Goal: Task Accomplishment & Management: Manage account settings

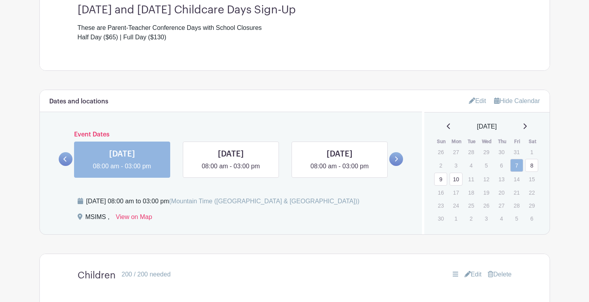
scroll to position [358, 0]
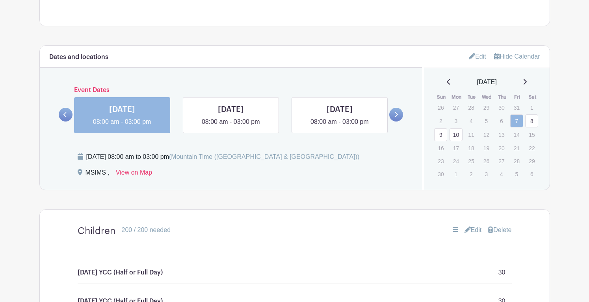
click at [478, 57] on link "Edit" at bounding box center [477, 56] width 17 height 13
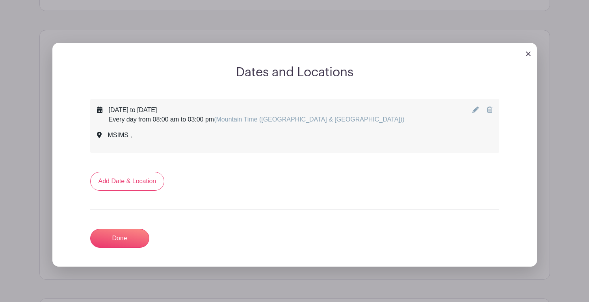
scroll to position [373, 0]
click at [488, 111] on icon at bounding box center [490, 109] width 6 height 6
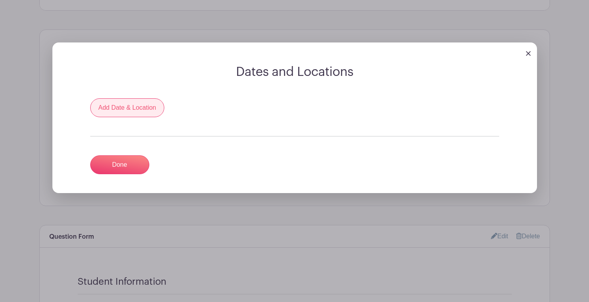
click at [136, 105] on link "Add Date & Location" at bounding box center [127, 107] width 74 height 19
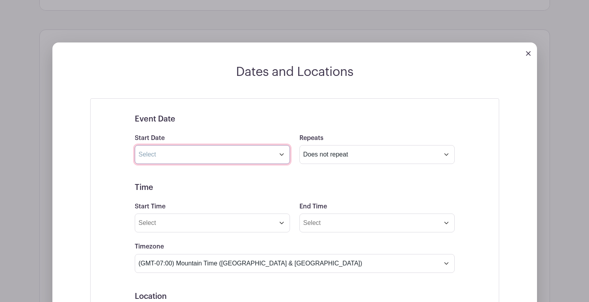
click at [210, 151] on input "text" at bounding box center [212, 154] width 155 height 19
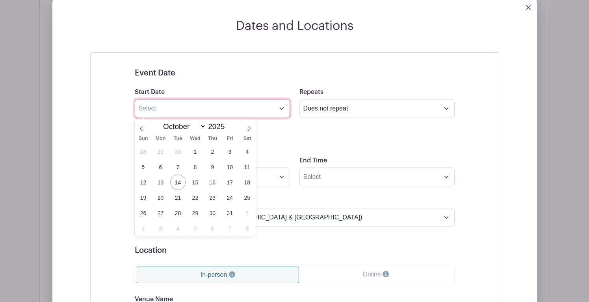
scroll to position [423, 0]
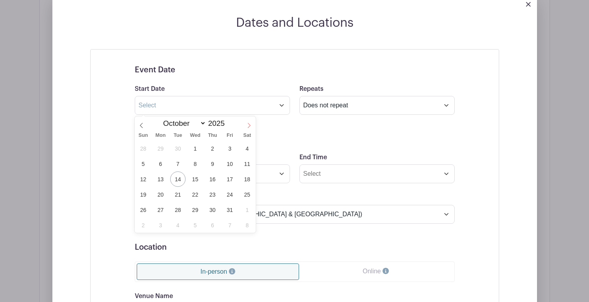
click at [249, 126] on icon at bounding box center [249, 126] width 6 height 6
select select "10"
click at [229, 163] on span "7" at bounding box center [229, 163] width 15 height 15
type input "[DATE]"
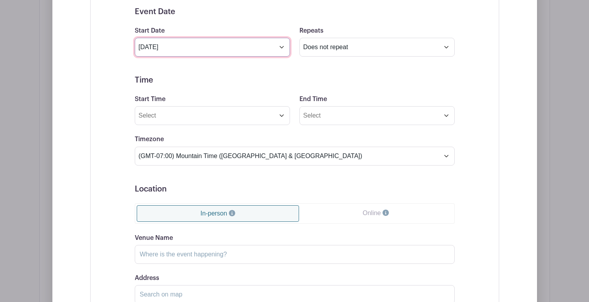
scroll to position [494, 0]
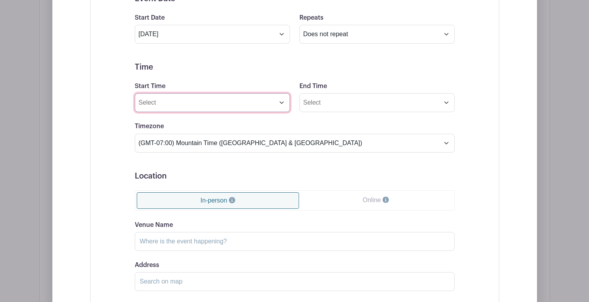
click at [271, 104] on input "Start Time" at bounding box center [212, 102] width 155 height 19
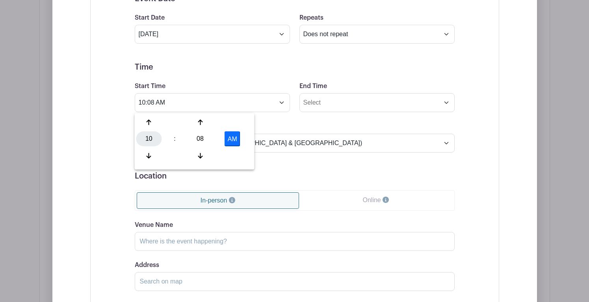
click at [156, 137] on div "10" at bounding box center [149, 139] width 26 height 15
click at [149, 156] on div "08" at bounding box center [149, 155] width 26 height 15
click at [202, 138] on div "08" at bounding box center [200, 139] width 26 height 15
click at [155, 122] on div "00" at bounding box center [149, 122] width 26 height 15
type input "8:00 AM"
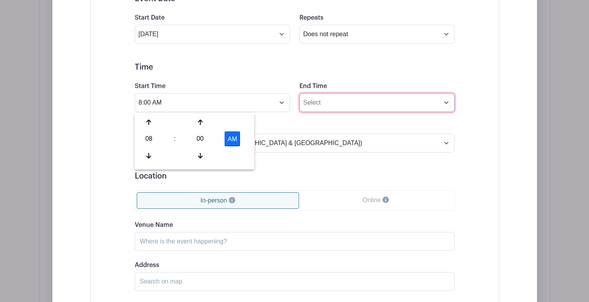
click at [336, 99] on input "End Time" at bounding box center [376, 102] width 155 height 19
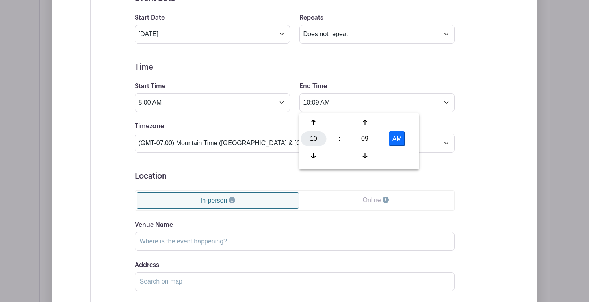
click at [314, 140] on div "10" at bounding box center [314, 139] width 26 height 15
click at [405, 121] on div "03" at bounding box center [401, 122] width 26 height 15
click at [362, 139] on div "09" at bounding box center [365, 139] width 26 height 15
click at [315, 125] on div "00" at bounding box center [314, 122] width 26 height 15
click at [396, 140] on button "AM" at bounding box center [397, 139] width 16 height 15
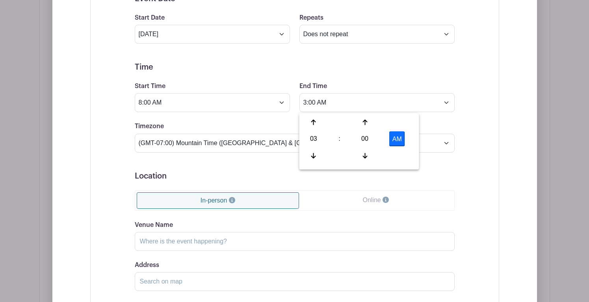
type input "3:00 PM"
click at [251, 173] on h5 "Location" at bounding box center [295, 176] width 320 height 9
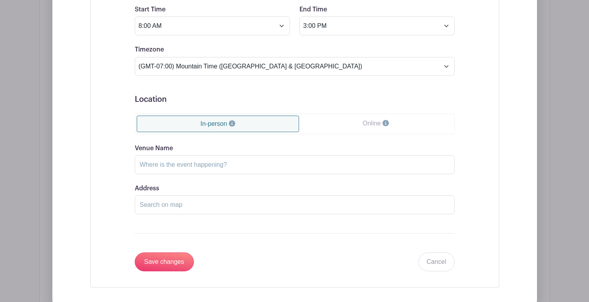
scroll to position [636, 0]
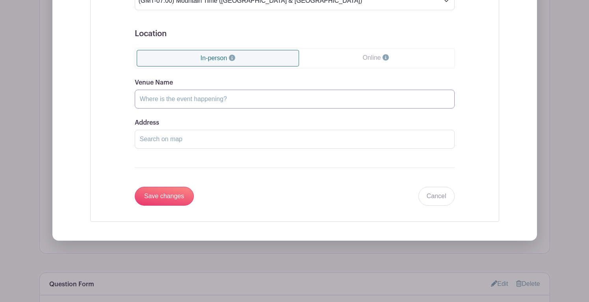
click at [228, 101] on input "Venue Name" at bounding box center [295, 99] width 320 height 19
type input "MSIMS"
click at [177, 198] on input "Save changes" at bounding box center [164, 196] width 59 height 19
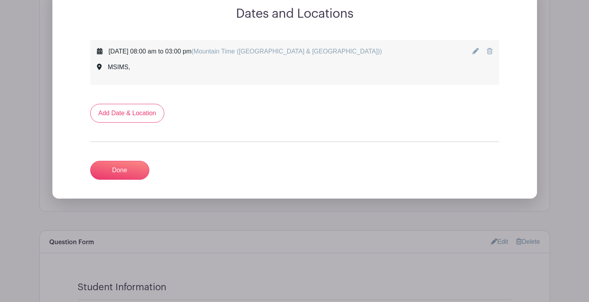
scroll to position [429, 0]
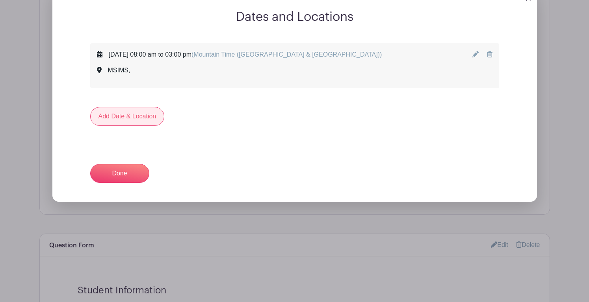
click at [139, 112] on link "Add Date & Location" at bounding box center [127, 116] width 74 height 19
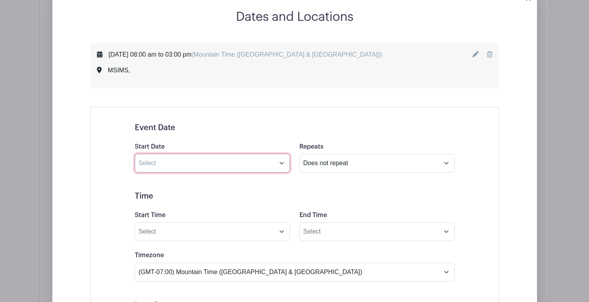
click at [233, 160] on input "text" at bounding box center [212, 163] width 155 height 19
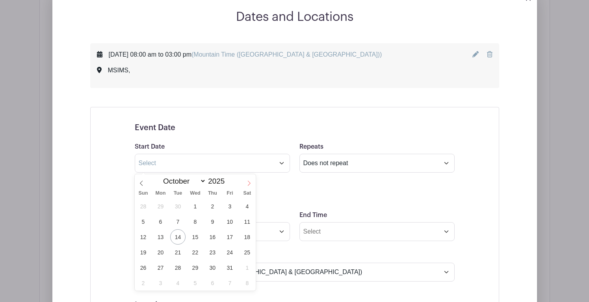
click at [250, 182] on icon at bounding box center [249, 184] width 6 height 6
select select "10"
click at [162, 232] on span "10" at bounding box center [160, 237] width 15 height 15
type input "[DATE]"
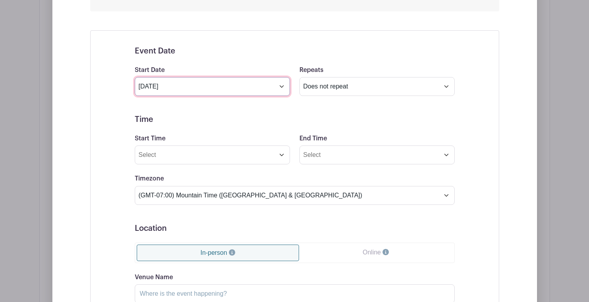
scroll to position [519, 0]
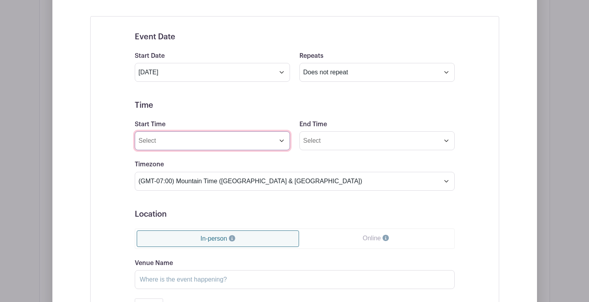
click at [242, 146] on input "Start Time" at bounding box center [212, 141] width 155 height 19
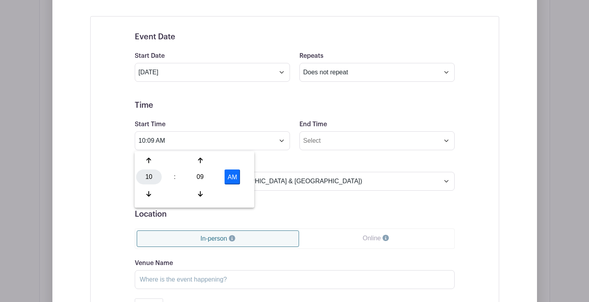
click at [147, 174] on div "10" at bounding box center [149, 177] width 26 height 15
click at [153, 191] on div "08" at bounding box center [149, 194] width 26 height 15
click at [199, 175] on div "09" at bounding box center [200, 177] width 26 height 15
click at [153, 160] on div "00" at bounding box center [149, 160] width 26 height 15
type input "8:00 AM"
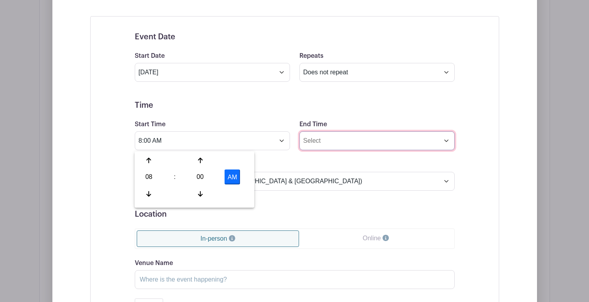
click at [340, 137] on input "End Time" at bounding box center [376, 141] width 155 height 19
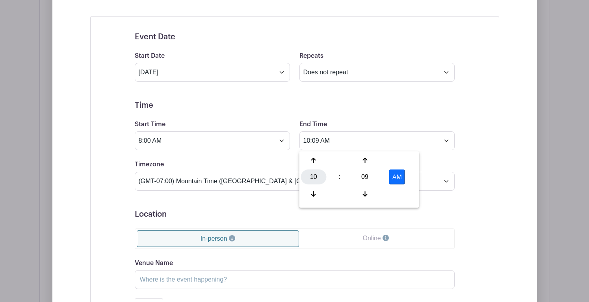
click at [315, 178] on div "10" at bounding box center [314, 177] width 26 height 15
click at [404, 158] on div "03" at bounding box center [401, 160] width 26 height 15
click at [361, 176] on div "09" at bounding box center [365, 177] width 26 height 15
click at [313, 161] on div "00" at bounding box center [314, 160] width 26 height 15
click at [394, 178] on button "AM" at bounding box center [397, 177] width 16 height 15
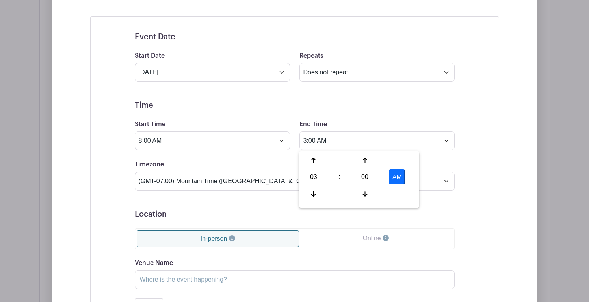
type input "3:00 PM"
click at [264, 109] on h5 "Time" at bounding box center [295, 105] width 320 height 9
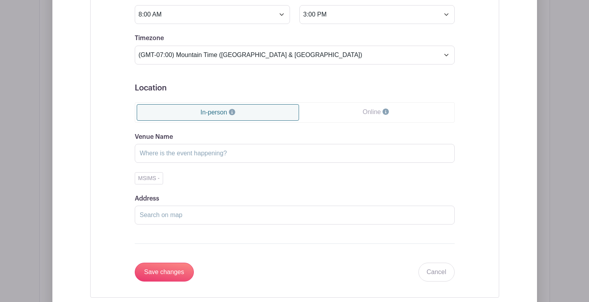
scroll to position [685, 0]
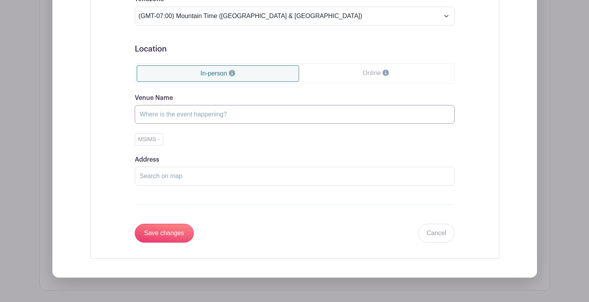
click at [226, 113] on input "Venue Name" at bounding box center [295, 114] width 320 height 19
type input "MSIMS"
click at [170, 241] on input "Save changes" at bounding box center [164, 233] width 59 height 19
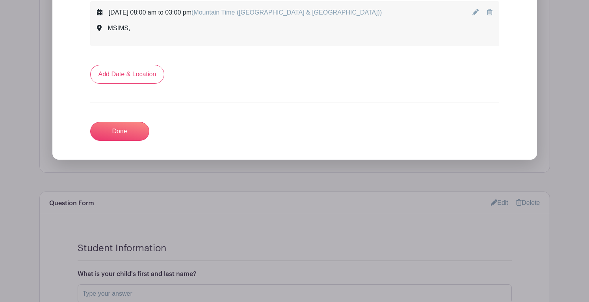
scroll to position [516, 0]
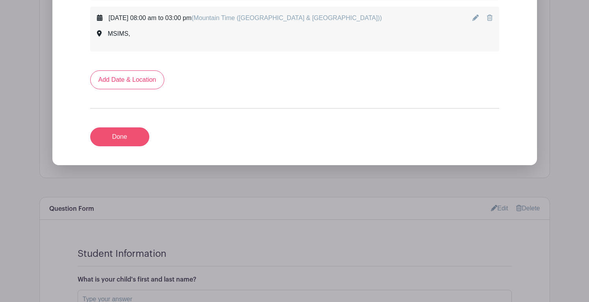
click at [121, 137] on link "Done" at bounding box center [119, 137] width 59 height 19
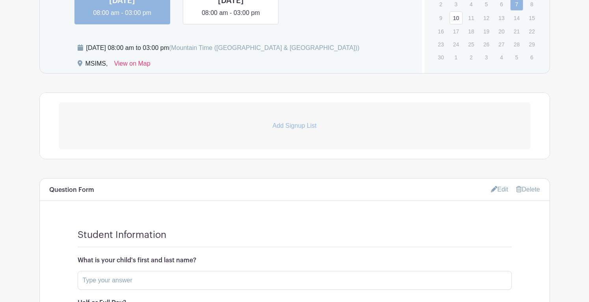
scroll to position [413, 0]
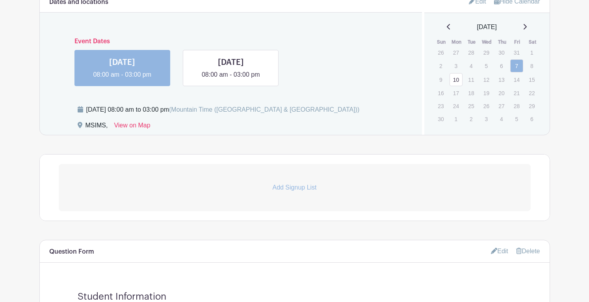
click at [295, 186] on p "Add Signup List" at bounding box center [295, 187] width 472 height 9
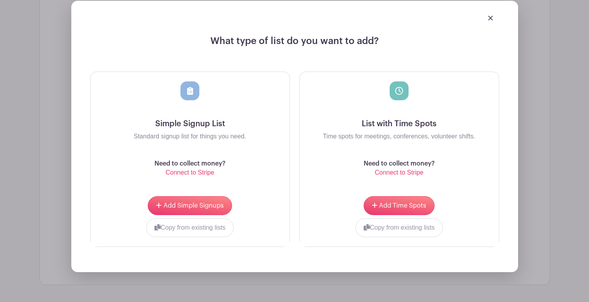
scroll to position [601, 0]
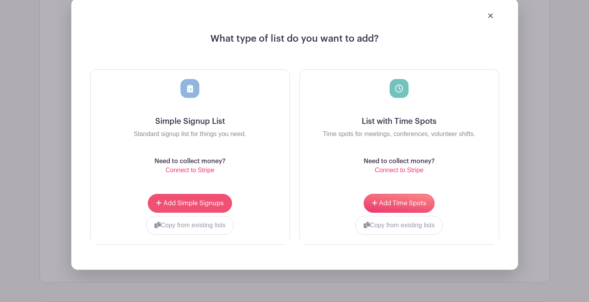
click at [204, 201] on span "Add Simple Signups" at bounding box center [193, 203] width 60 height 6
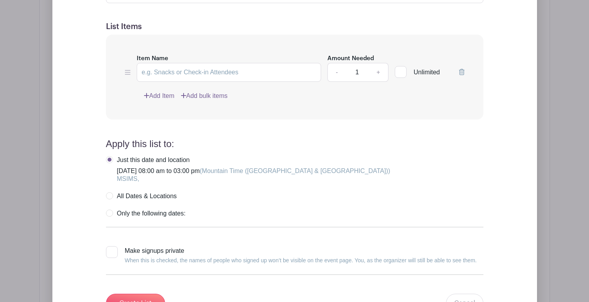
scroll to position [811, 0]
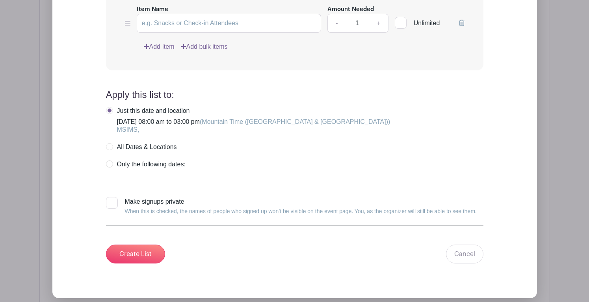
click at [111, 147] on label "All Dates & Locations" at bounding box center [141, 147] width 71 height 8
radio input "true"
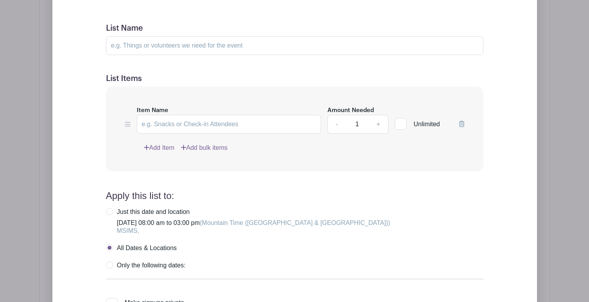
scroll to position [705, 0]
